Goal: Task Accomplishment & Management: Manage account settings

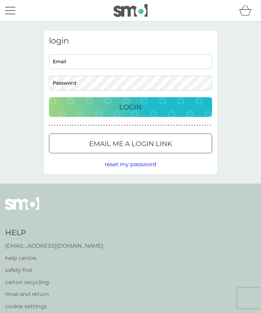
click at [126, 63] on input "Email" at bounding box center [130, 61] width 163 height 15
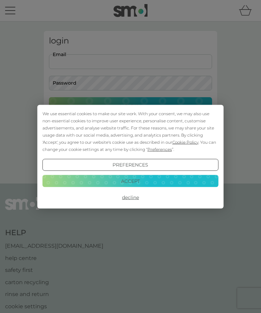
click at [146, 170] on button "Preferences" at bounding box center [130, 164] width 176 height 12
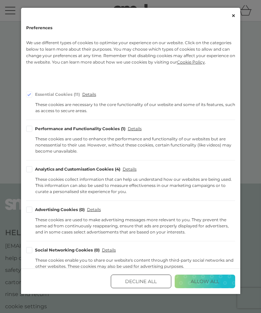
click at [138, 181] on div "These cookies collect information that can help us understand how our websites …" at bounding box center [135, 185] width 200 height 18
click at [214, 288] on button "Allow All" at bounding box center [204, 281] width 60 height 14
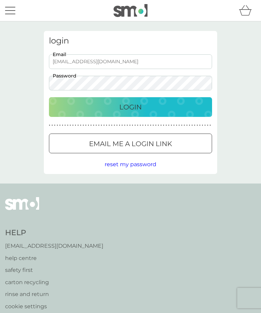
click at [149, 106] on div "Login" at bounding box center [130, 106] width 149 height 11
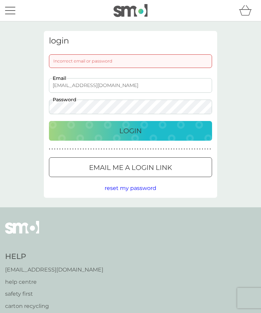
click at [140, 57] on div "Incorrect email or password" at bounding box center [130, 61] width 163 height 14
click at [151, 83] on input "bridiellewellyn@hotmail.co.uk" at bounding box center [130, 85] width 163 height 15
type input "bridiel"
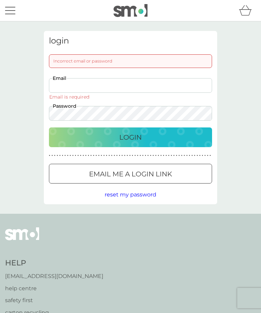
click at [130, 137] on button "Login" at bounding box center [130, 137] width 163 height 20
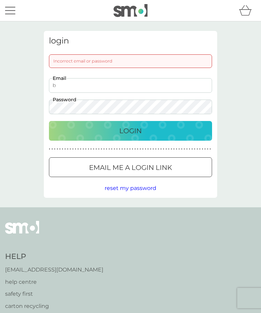
type input "bridiellewellyn@hotmail.co.uk"
click at [147, 127] on div "Login" at bounding box center [130, 130] width 149 height 11
click at [141, 130] on p "Login" at bounding box center [130, 130] width 22 height 11
click at [154, 188] on span "reset my password" at bounding box center [131, 188] width 52 height 6
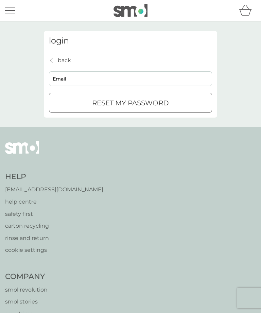
click at [98, 79] on input "Email" at bounding box center [130, 78] width 163 height 15
type input "bridiellewellyn@hotmail.co.uk"
click at [164, 102] on p "reset my password" at bounding box center [130, 102] width 77 height 11
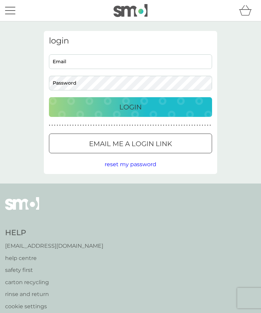
click at [128, 63] on input "Email" at bounding box center [130, 61] width 163 height 15
click at [123, 62] on input "Email" at bounding box center [130, 61] width 163 height 15
type input "bridiellewellyn@hotmail.co.uk"
click at [153, 109] on div "Login" at bounding box center [130, 106] width 149 height 11
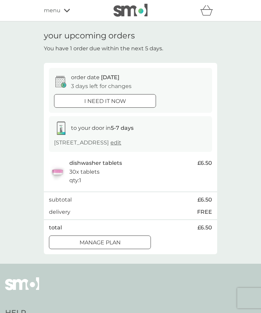
click at [125, 242] on div "Manage plan" at bounding box center [99, 242] width 101 height 9
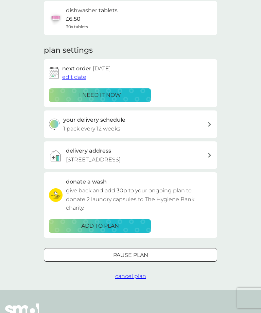
scroll to position [57, 0]
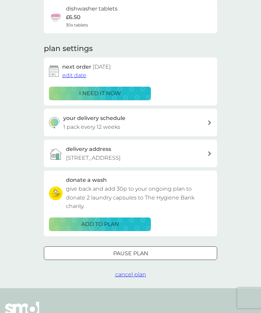
click at [59, 120] on img at bounding box center [54, 123] width 11 height 12
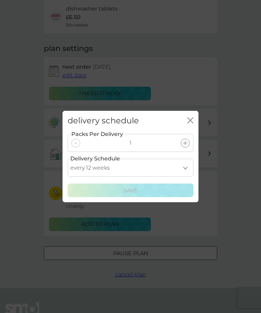
click at [183, 176] on select "every 1 week every 2 weeks every 3 weeks every 4 weeks every 5 weeks every 6 we…" at bounding box center [131, 167] width 126 height 18
select select "112"
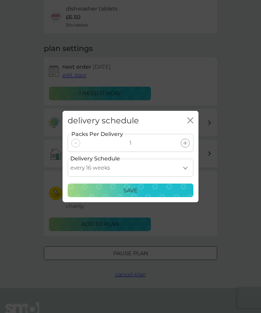
click at [195, 126] on div "delivery schedule close" at bounding box center [130, 121] width 136 height 20
click at [192, 123] on icon "close" at bounding box center [190, 120] width 6 height 6
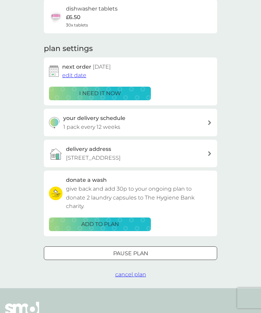
click at [158, 249] on div "Pause plan" at bounding box center [130, 253] width 172 height 9
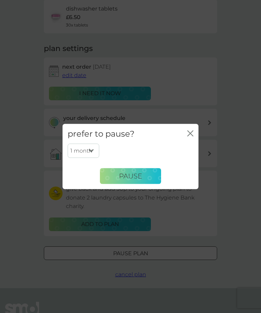
click at [197, 140] on div "prefer to pause? close" at bounding box center [130, 134] width 136 height 20
click at [196, 140] on div "prefer to pause? close" at bounding box center [130, 134] width 136 height 20
click at [197, 144] on div "prefer to pause? close" at bounding box center [130, 134] width 136 height 20
click at [125, 228] on div "prefer to pause? close 1 month 2 months 3 months 4 months 5 months 6 months Pau…" at bounding box center [130, 156] width 261 height 313
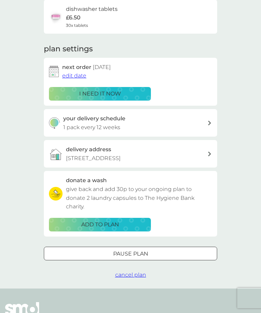
click at [119, 224] on div "ADD TO PLAN" at bounding box center [99, 224] width 93 height 9
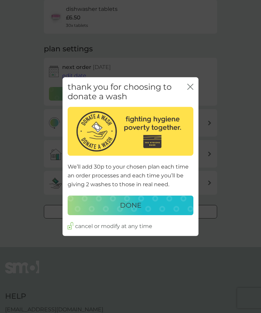
click at [194, 96] on div "thank you for choosing to donate a wash close" at bounding box center [130, 92] width 136 height 30
click at [196, 96] on div "thank you for choosing to donate a wash close" at bounding box center [130, 92] width 136 height 30
click at [192, 90] on icon "close" at bounding box center [190, 86] width 6 height 6
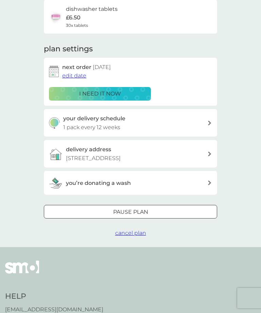
click at [81, 65] on h2 "next order 12 Sep 2025" at bounding box center [86, 67] width 49 height 9
click at [62, 68] on h2 "next order 12 Sep 2025" at bounding box center [86, 67] width 49 height 9
click at [88, 67] on h2 "next order 12 Sep 2025" at bounding box center [86, 67] width 49 height 9
click at [88, 68] on h2 "next order 12 Sep 2025" at bounding box center [86, 67] width 49 height 9
click at [63, 69] on h2 "next order 12 Sep 2025" at bounding box center [86, 67] width 49 height 9
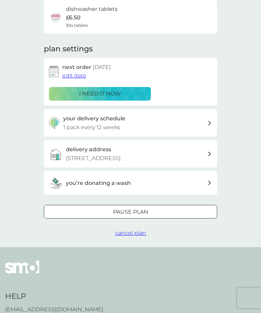
click at [125, 67] on div "next order 12 Sep 2025 edit date" at bounding box center [137, 71] width 150 height 17
click at [82, 75] on span "edit date" at bounding box center [74, 75] width 24 height 6
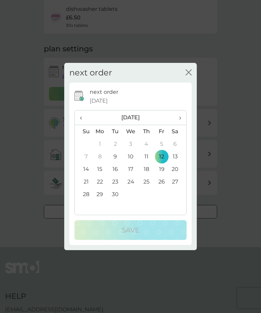
click at [186, 125] on th "›" at bounding box center [177, 117] width 17 height 15
click at [89, 175] on td "12" at bounding box center [83, 169] width 17 height 13
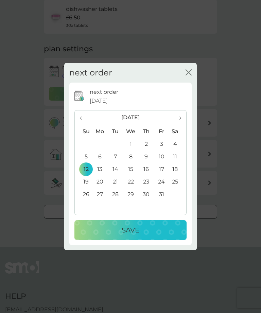
click at [148, 235] on div "Save" at bounding box center [130, 229] width 98 height 11
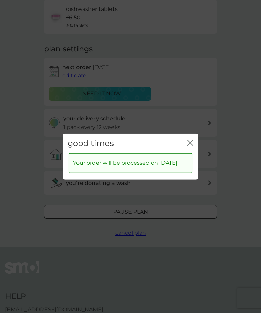
click at [192, 145] on icon "close" at bounding box center [191, 142] width 3 height 5
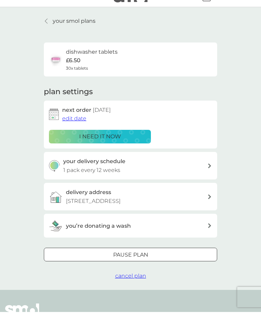
scroll to position [0, 0]
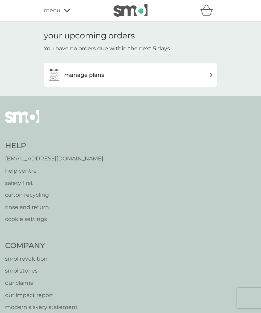
click at [162, 76] on div "manage plans" at bounding box center [130, 75] width 166 height 14
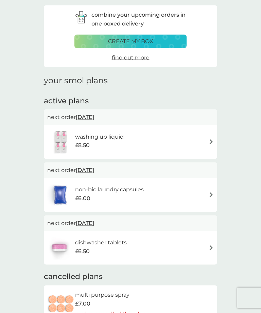
scroll to position [26, 0]
click at [212, 136] on div "washing up liquid £8.50" at bounding box center [130, 142] width 166 height 24
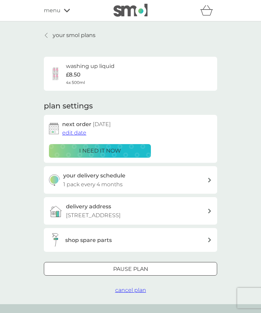
click at [88, 124] on h2 "next order 8 Oct 2025" at bounding box center [86, 124] width 49 height 9
click at [85, 128] on button "edit date" at bounding box center [74, 132] width 24 height 9
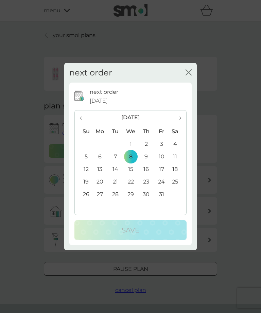
click at [168, 200] on td "31" at bounding box center [161, 194] width 15 height 13
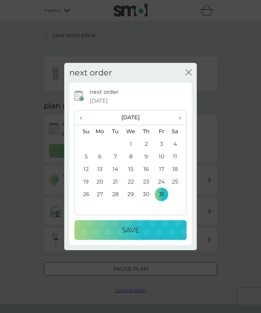
click at [141, 235] on div "Save" at bounding box center [130, 229] width 98 height 11
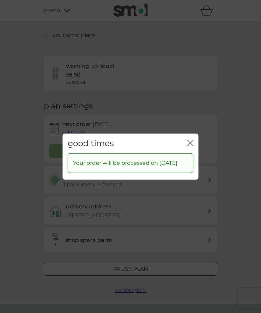
click at [194, 147] on div "good times close" at bounding box center [130, 143] width 136 height 20
click at [193, 147] on div "good times close" at bounding box center [130, 143] width 136 height 20
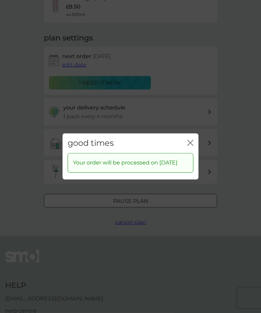
scroll to position [69, 0]
click at [192, 144] on div "good times close" at bounding box center [130, 143] width 136 height 20
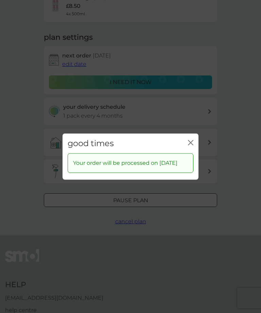
scroll to position [0, 0]
